Goal: Task Accomplishment & Management: Complete application form

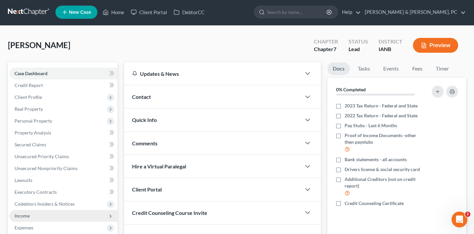
click at [71, 213] on span "Income" at bounding box center [63, 216] width 108 height 12
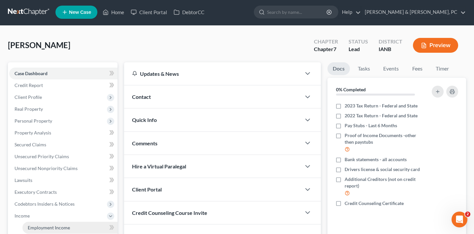
click at [83, 224] on link "Employment Income" at bounding box center [69, 228] width 95 height 12
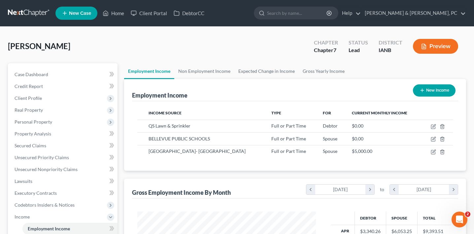
scroll to position [118, 192]
click at [434, 151] on icon "button" at bounding box center [433, 151] width 5 height 5
select select "0"
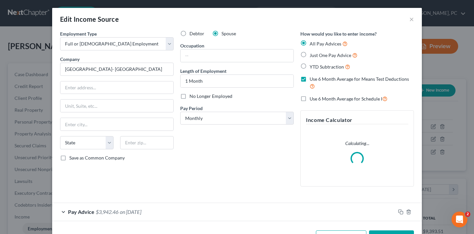
click at [101, 215] on span "$3,942.46" at bounding box center [107, 212] width 23 height 6
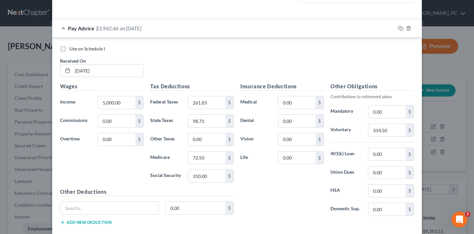
scroll to position [202, 0]
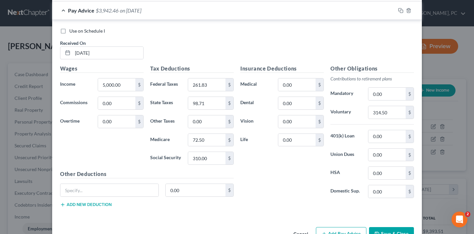
click at [69, 30] on label "Use on Schedule I" at bounding box center [87, 31] width 36 height 7
click at [72, 30] on input "Use on Schedule I" at bounding box center [74, 30] width 4 height 4
checkbox input "true"
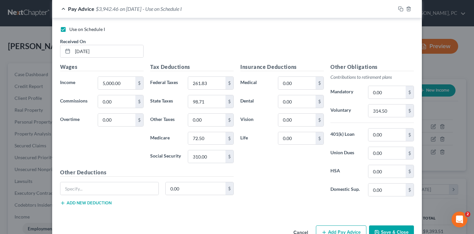
scroll to position [211, 0]
click at [440, 22] on div "Edit Income Source × Employment Type * Select Full or [DEMOGRAPHIC_DATA] Employ…" at bounding box center [237, 117] width 474 height 234
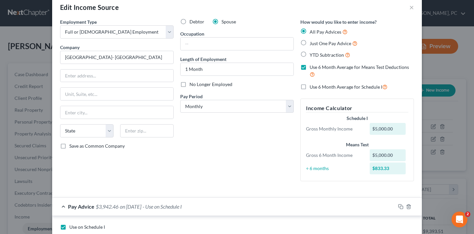
scroll to position [0, 0]
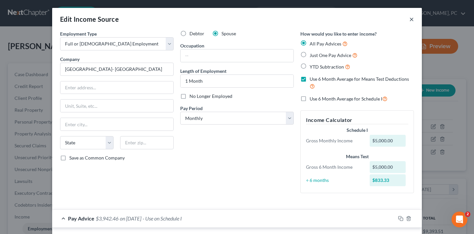
click at [413, 16] on button "×" at bounding box center [411, 19] width 5 height 8
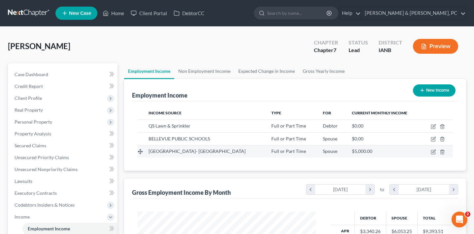
click at [436, 153] on td at bounding box center [436, 151] width 31 height 13
click at [436, 152] on td at bounding box center [436, 151] width 31 height 13
click at [433, 152] on icon "button" at bounding box center [433, 151] width 3 height 3
select select "0"
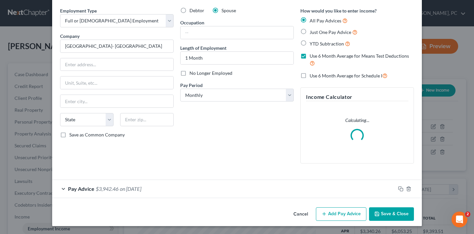
click at [282, 190] on div "Pay Advice $3,942.46 on [DATE]" at bounding box center [223, 188] width 343 height 17
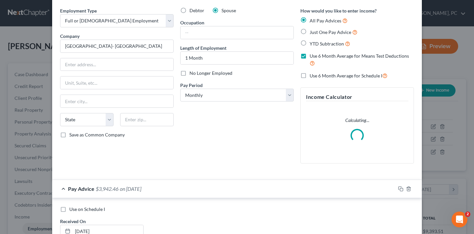
scroll to position [105, 0]
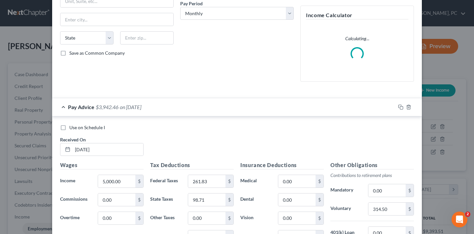
click at [69, 126] on label "Use on Schedule I" at bounding box center [87, 127] width 36 height 7
click at [72, 126] on input "Use on Schedule I" at bounding box center [74, 126] width 4 height 4
checkbox input "true"
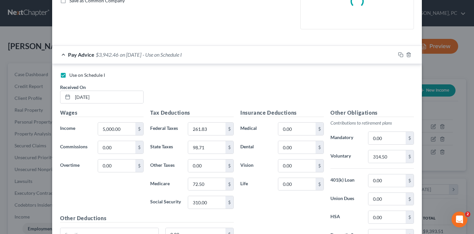
scroll to position [222, 0]
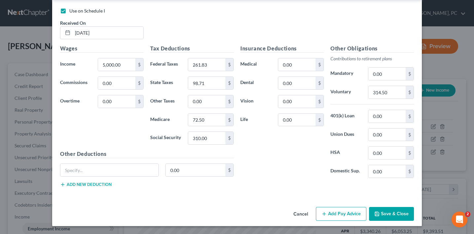
click at [400, 214] on button "Save & Close" at bounding box center [391, 214] width 45 height 14
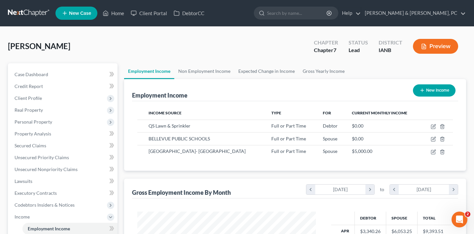
click at [433, 42] on button "Preview" at bounding box center [435, 46] width 45 height 15
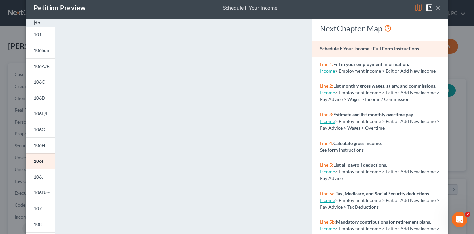
scroll to position [0, 0]
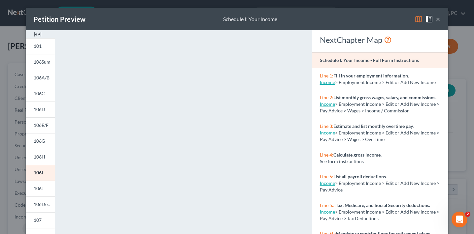
click at [14, 139] on div "Petition Preview Schedule I: Your Income × 101 106Sum 106A/B 106C 106D 106E/F 1…" at bounding box center [237, 117] width 474 height 234
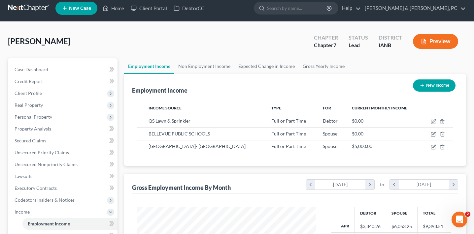
scroll to position [7, 0]
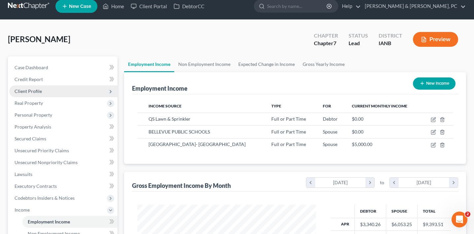
click at [58, 92] on span "Client Profile" at bounding box center [63, 91] width 108 height 12
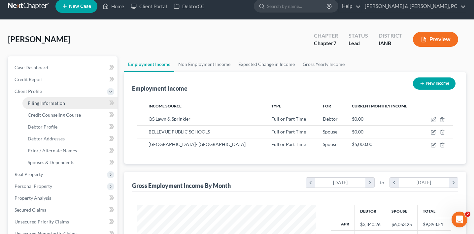
click at [58, 103] on span "Filing Information" at bounding box center [46, 103] width 37 height 6
select select "1"
select select "0"
select select "16"
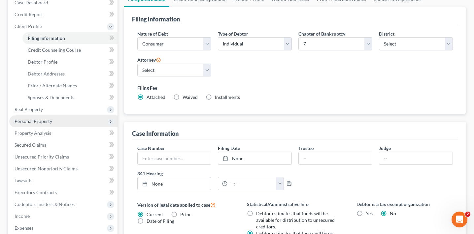
scroll to position [75, 0]
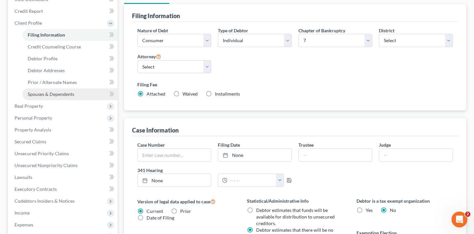
click at [72, 91] on span "Spouses & Dependents" at bounding box center [51, 94] width 47 height 6
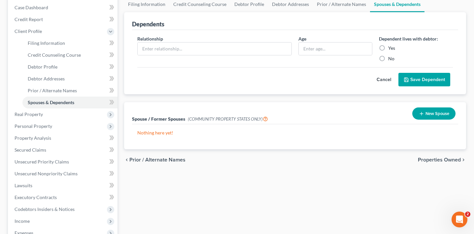
scroll to position [65, 0]
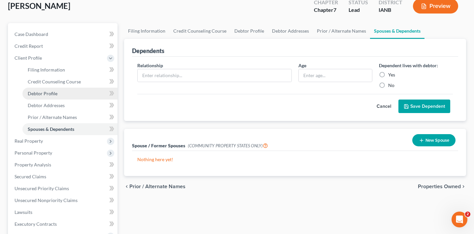
click at [51, 93] on span "Debtor Profile" at bounding box center [43, 94] width 30 height 6
select select "3"
select select "1"
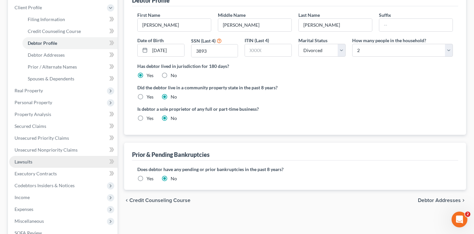
scroll to position [93, 0]
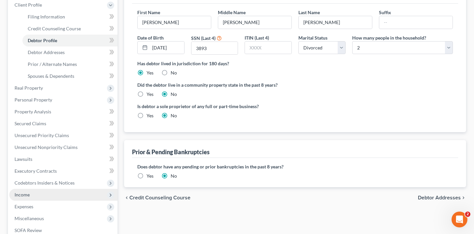
click at [54, 193] on span "Income" at bounding box center [63, 195] width 108 height 12
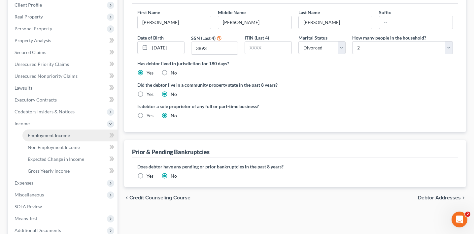
click at [60, 138] on span "Employment Income" at bounding box center [49, 136] width 42 height 6
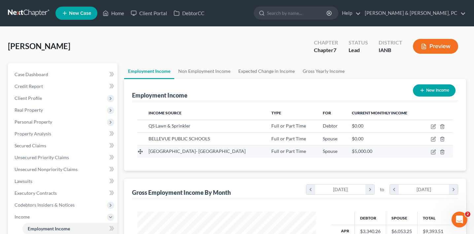
scroll to position [118, 192]
click at [432, 152] on icon "button" at bounding box center [433, 151] width 3 height 3
select select "0"
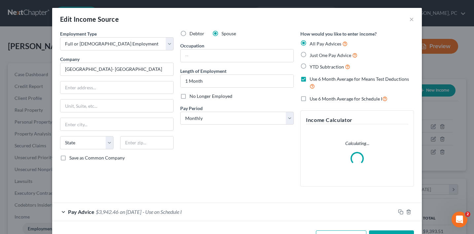
click at [66, 207] on div "Pay Advice $3,942.46 on [DATE] - Use on Schedule I" at bounding box center [223, 211] width 343 height 17
click at [69, 231] on label "Use on Schedule I" at bounding box center [87, 232] width 36 height 7
click at [72, 231] on input "Use on Schedule I" at bounding box center [74, 231] width 4 height 4
checkbox input "false"
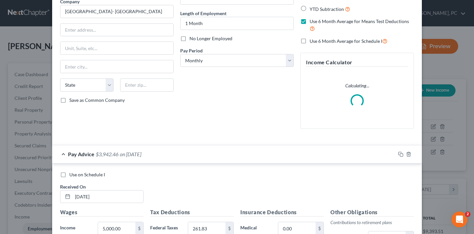
scroll to position [222, 0]
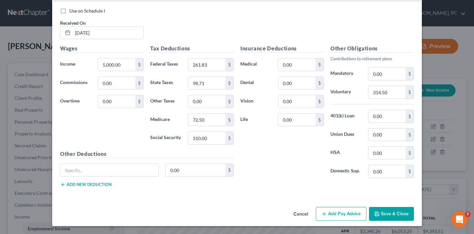
click at [396, 216] on button "Save & Close" at bounding box center [391, 214] width 45 height 14
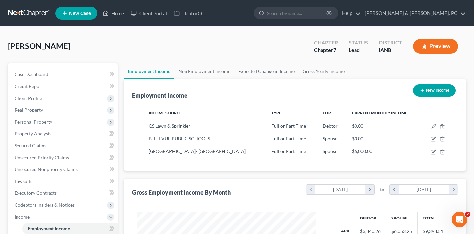
click at [427, 51] on button "Preview" at bounding box center [435, 46] width 45 height 15
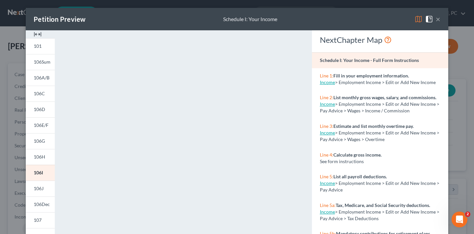
click at [17, 176] on div "Petition Preview Schedule I: Your Income × 101 106Sum 106A/B 106C 106D 106E/F 1…" at bounding box center [237, 117] width 474 height 234
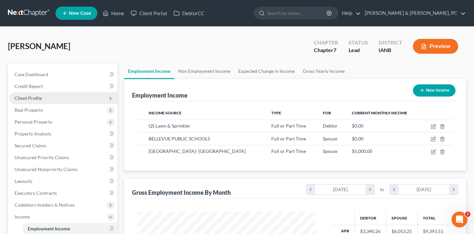
click at [48, 100] on span "Client Profile" at bounding box center [63, 98] width 108 height 12
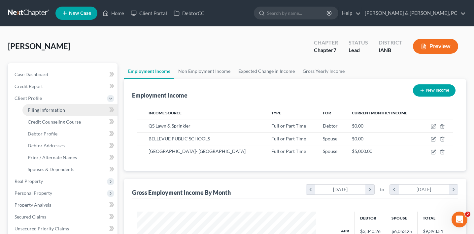
click at [49, 109] on span "Filing Information" at bounding box center [46, 110] width 37 height 6
select select "1"
select select "0"
select select "29"
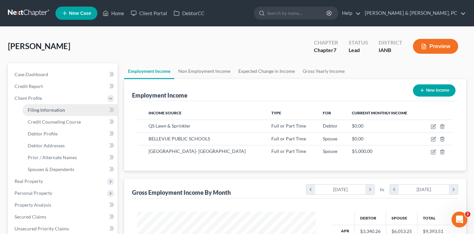
select select "0"
select select "16"
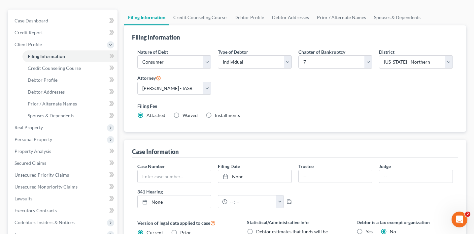
scroll to position [73, 0]
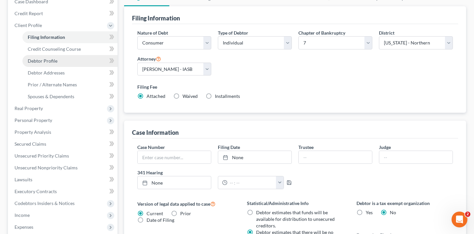
click at [71, 60] on link "Debtor Profile" at bounding box center [69, 61] width 95 height 12
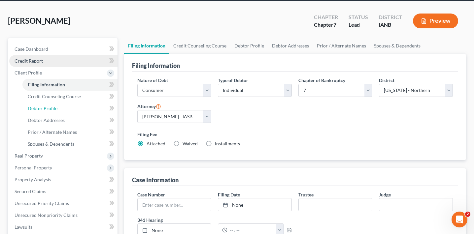
select select "3"
select select "1"
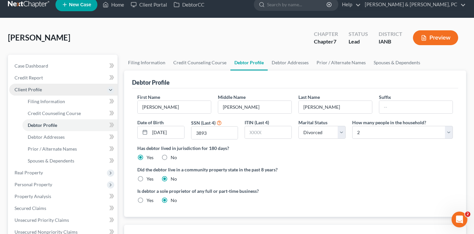
scroll to position [9, 0]
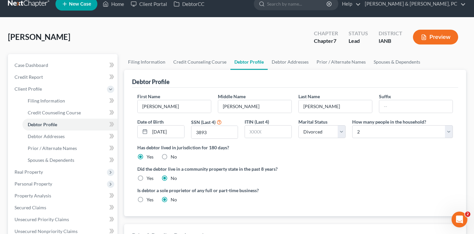
click at [432, 40] on button "Preview" at bounding box center [435, 37] width 45 height 15
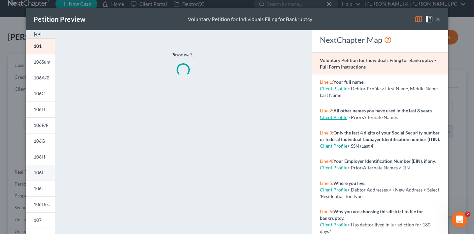
click at [43, 173] on span "106I" at bounding box center [38, 173] width 9 height 6
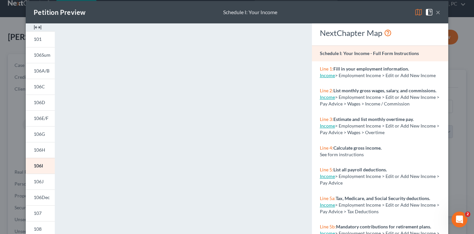
scroll to position [9, 0]
